Goal: Information Seeking & Learning: Learn about a topic

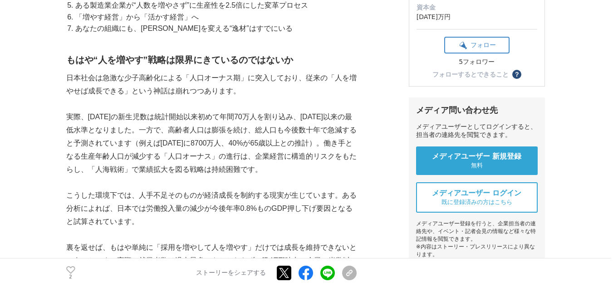
scroll to position [228, 0]
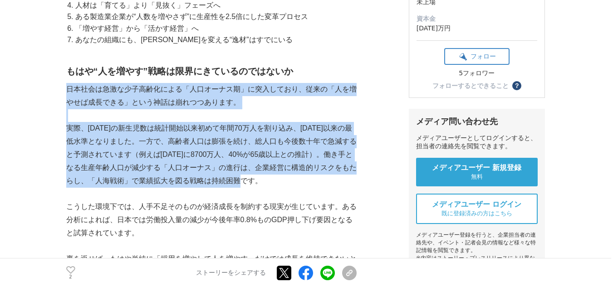
drag, startPoint x: 68, startPoint y: 88, endPoint x: 279, endPoint y: 185, distance: 232.4
copy div "日本社会は急激な少子高齢化による「人口オーナス期」に突入しており、従来の「人を増やせば成長できる」という神話は崩れつつあります。 実際、[DATE]の新生児数…"
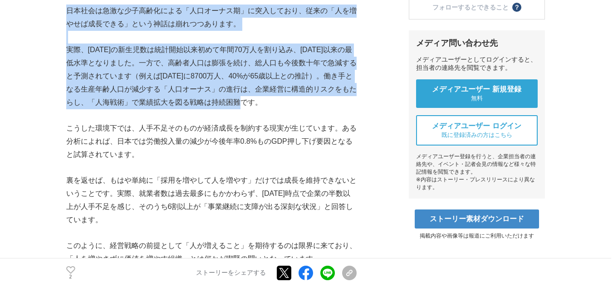
scroll to position [343, 0]
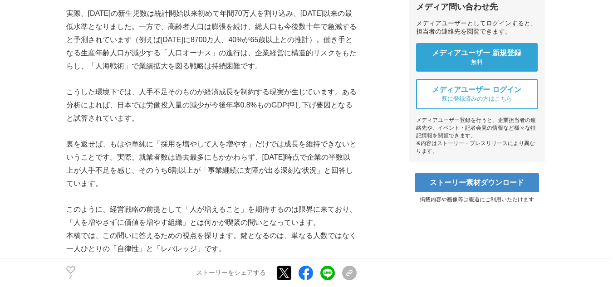
click at [168, 107] on p "こうした環境下では、人手不足そのものが経済成長を制約する現実が生じています。ある分析によれば、日本では労働投入量の減少が今後年率0.8%ものGDP押し下げ要因…" at bounding box center [211, 105] width 291 height 39
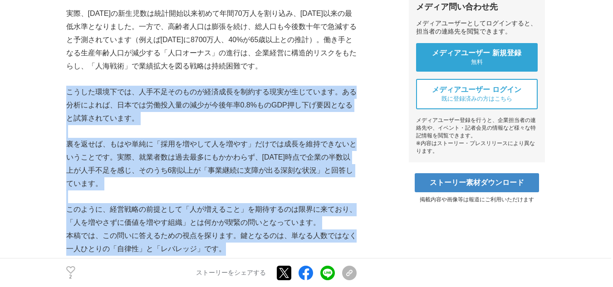
drag, startPoint x: 67, startPoint y: 89, endPoint x: 355, endPoint y: 249, distance: 329.1
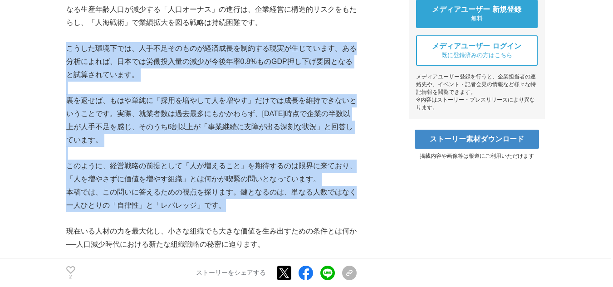
scroll to position [379, 0]
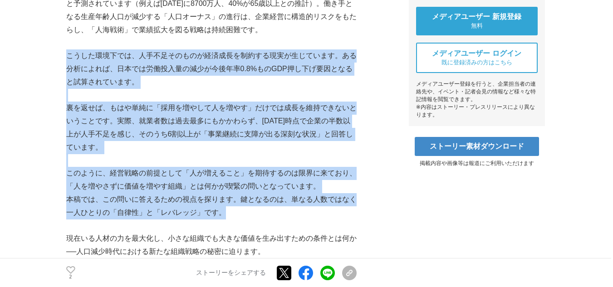
click at [87, 65] on p "こうした環境下では、人手不足そのものが経済成長を制約する現実が生じています。ある分析によれば、日本では労働投入量の減少が今後年率0.8%ものGDP押し下げ要因…" at bounding box center [211, 68] width 291 height 39
click at [67, 57] on p "こうした環境下では、人手不足そのものが経済成長を制約する現実が生じています。ある分析によれば、日本では労働投入量の減少が今後年率0.8%ものGDP押し下げ要因…" at bounding box center [211, 68] width 291 height 39
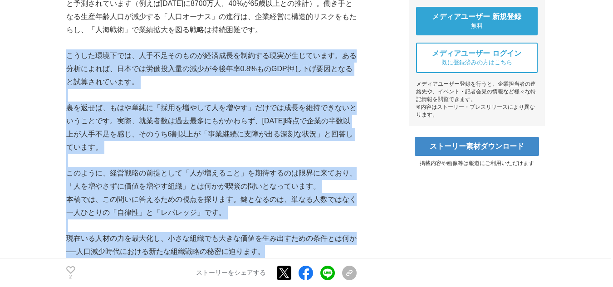
drag, startPoint x: 67, startPoint y: 56, endPoint x: 267, endPoint y: 251, distance: 278.4
copy div "loremipsu、dolorsitametconsecteturadip。elitsedd、eiusmodtemporinci0.9%utLABoreetd…"
